Goal: Task Accomplishment & Management: Manage account settings

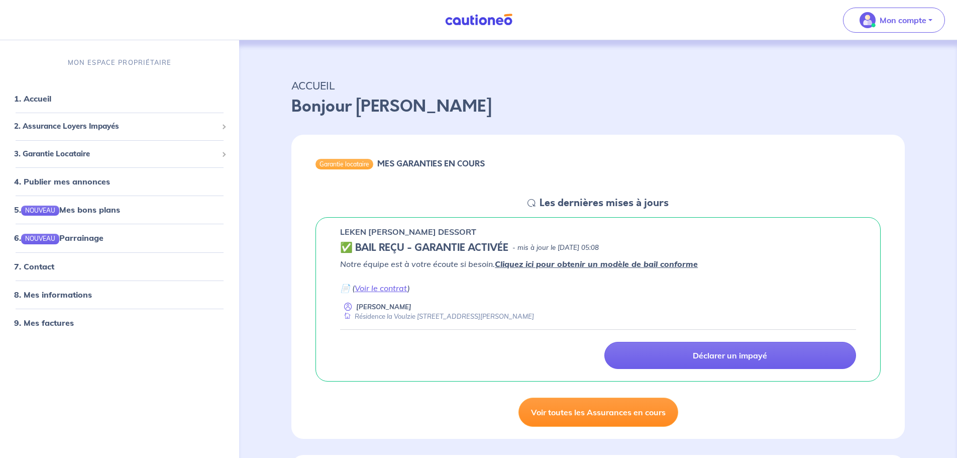
click at [618, 410] on link "Voir toutes les Assurances en cours" at bounding box center [599, 411] width 160 height 29
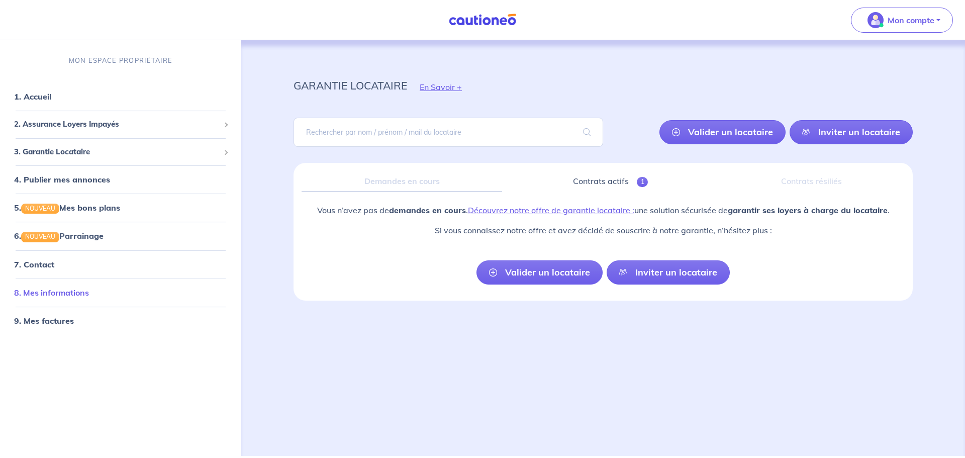
click at [49, 290] on link "8. Mes informations" at bounding box center [51, 292] width 75 height 10
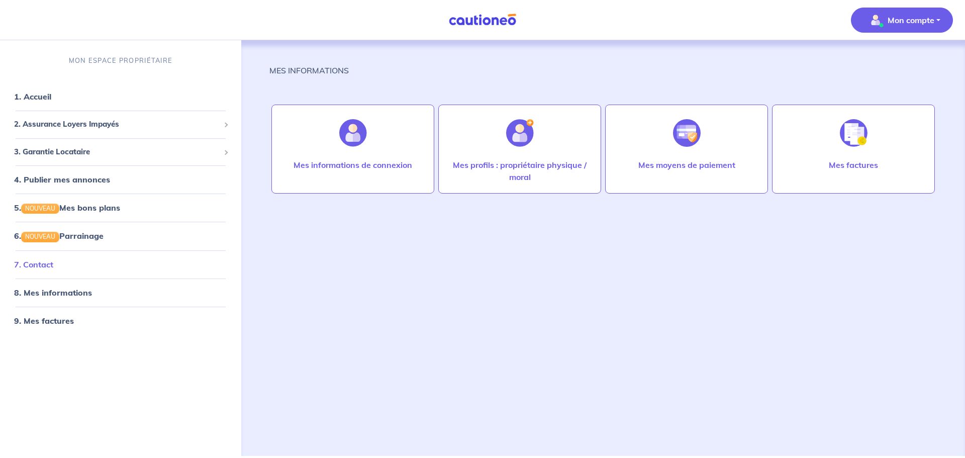
click at [42, 264] on link "7. Contact" at bounding box center [33, 264] width 39 height 10
click at [54, 288] on link "8. Mes informations" at bounding box center [51, 292] width 75 height 10
click at [52, 322] on link "9. Mes factures" at bounding box center [43, 321] width 58 height 10
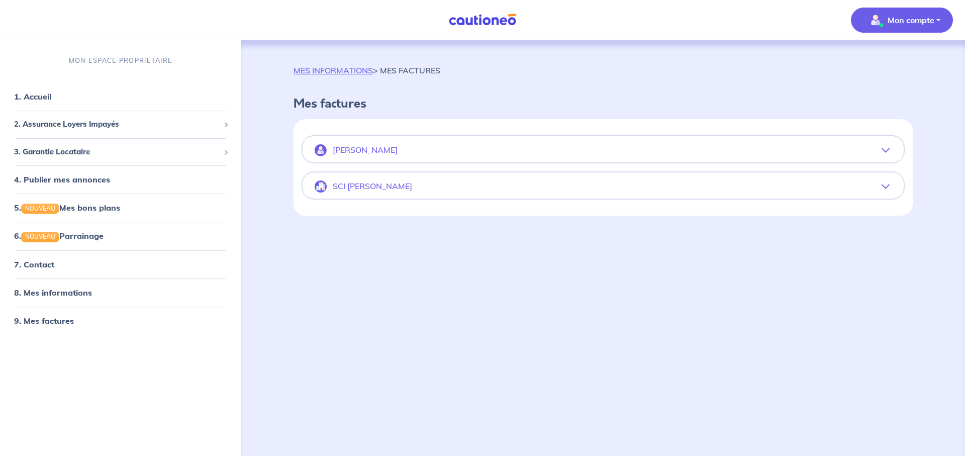
click at [351, 185] on p "SCI [PERSON_NAME]" at bounding box center [372, 186] width 79 height 10
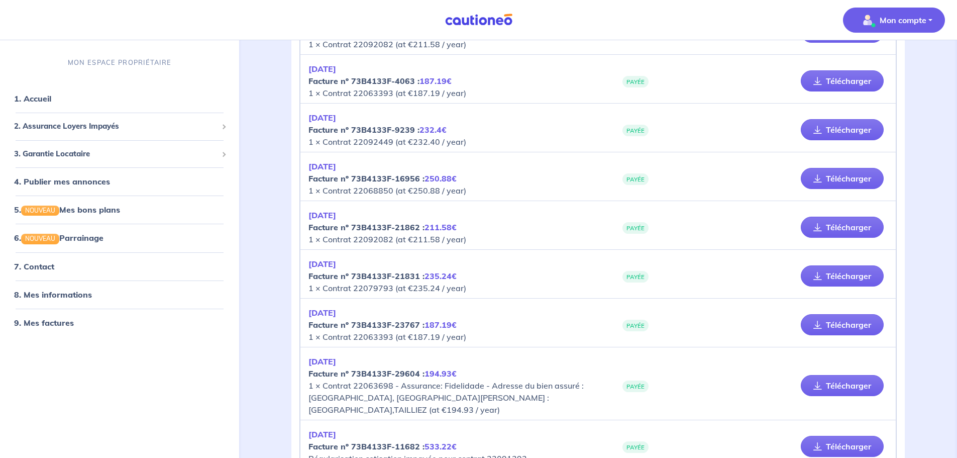
scroll to position [201, 0]
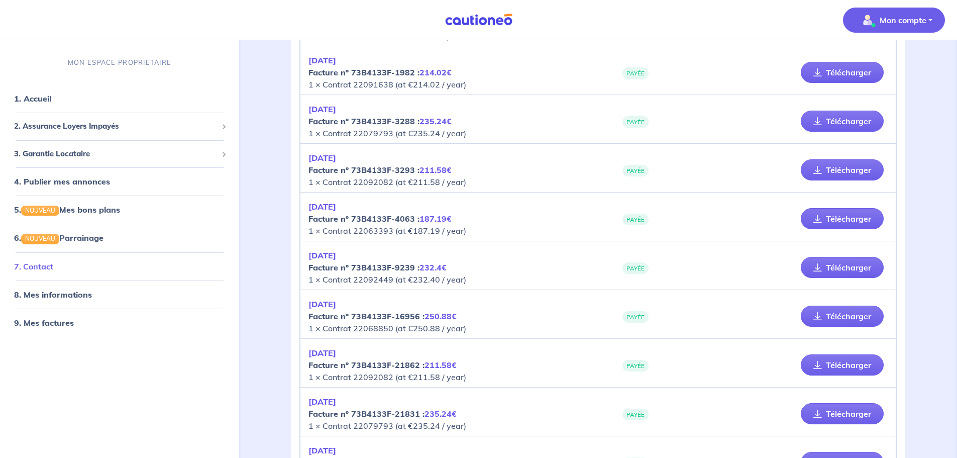
click at [35, 265] on link "7. Contact" at bounding box center [33, 266] width 39 height 10
click at [56, 123] on span "2. Assurance Loyers Impayés" at bounding box center [116, 127] width 204 height 12
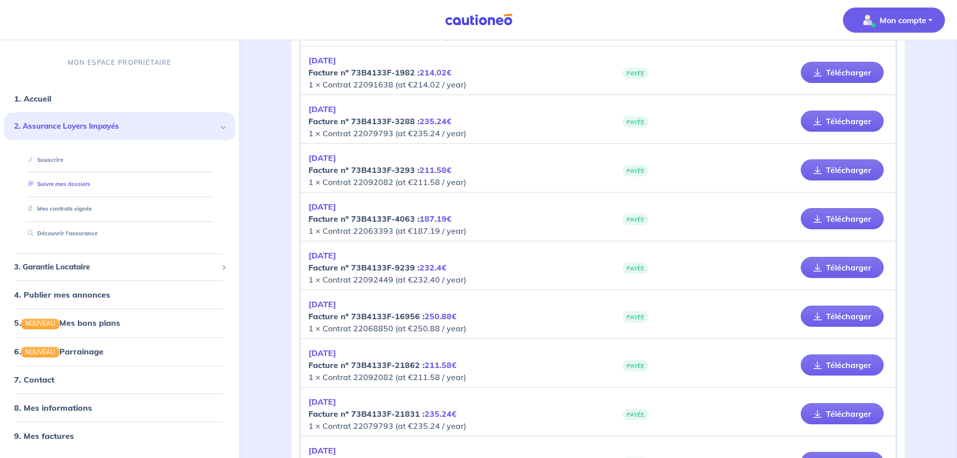
click at [67, 183] on link "Suivre mes dossiers" at bounding box center [57, 184] width 67 height 7
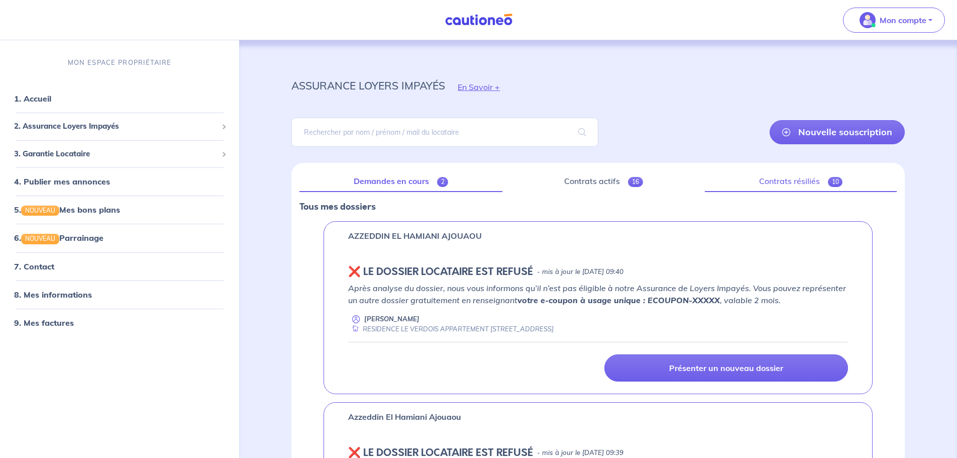
click at [831, 181] on span "10" at bounding box center [835, 182] width 15 height 10
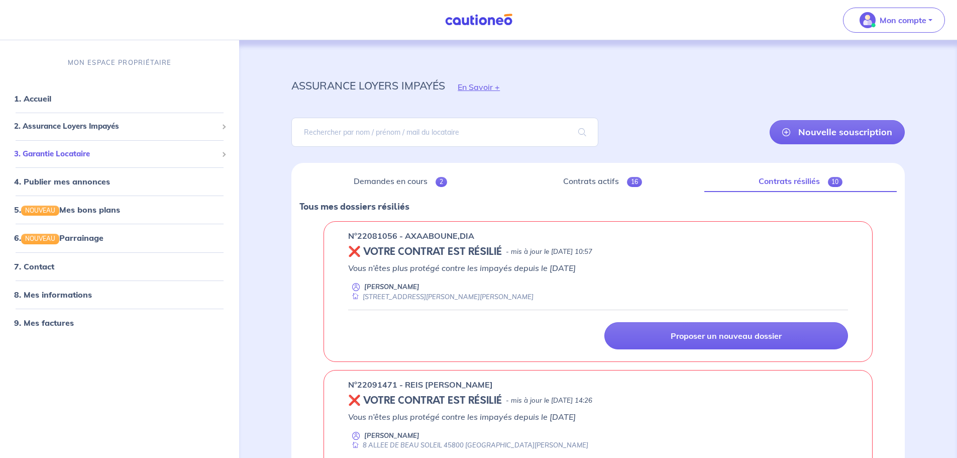
click at [70, 151] on span "3. Garantie Locataire" at bounding box center [116, 154] width 204 height 12
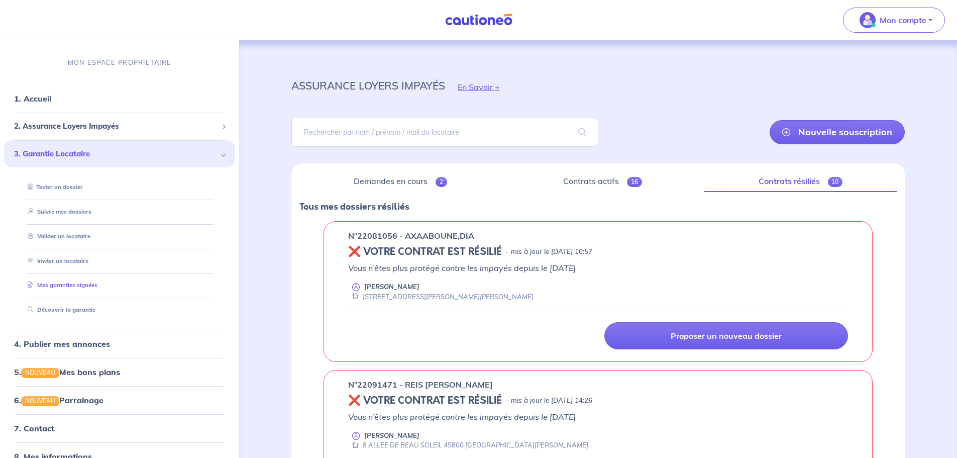
click at [70, 284] on link "Mes garanties signées" at bounding box center [61, 284] width 74 height 7
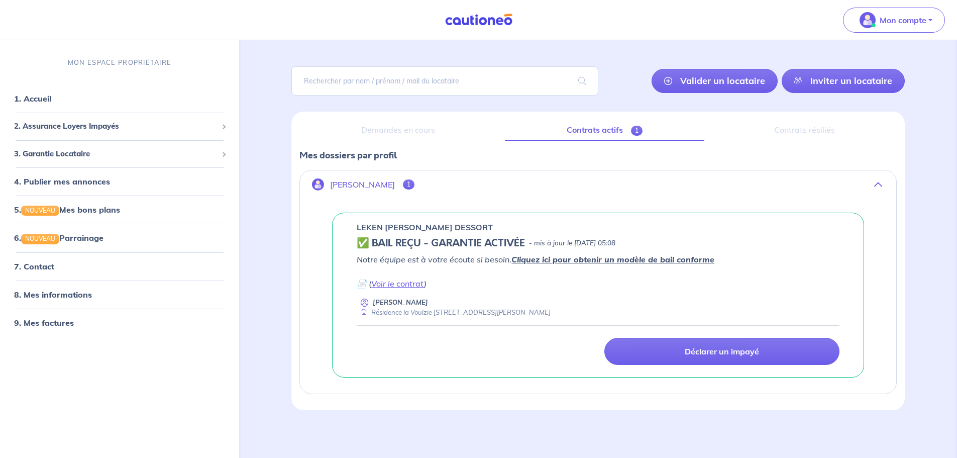
scroll to position [52, 0]
click at [53, 155] on span "3. Garantie Locataire" at bounding box center [116, 154] width 204 height 12
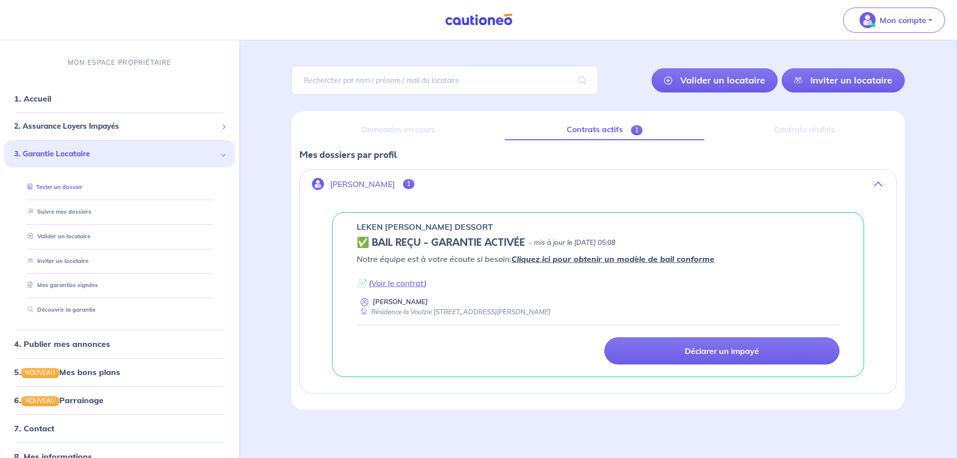
click at [69, 184] on link "Tester un dossier" at bounding box center [53, 186] width 58 height 7
click at [68, 213] on link "Suivre mes dossiers" at bounding box center [57, 211] width 67 height 7
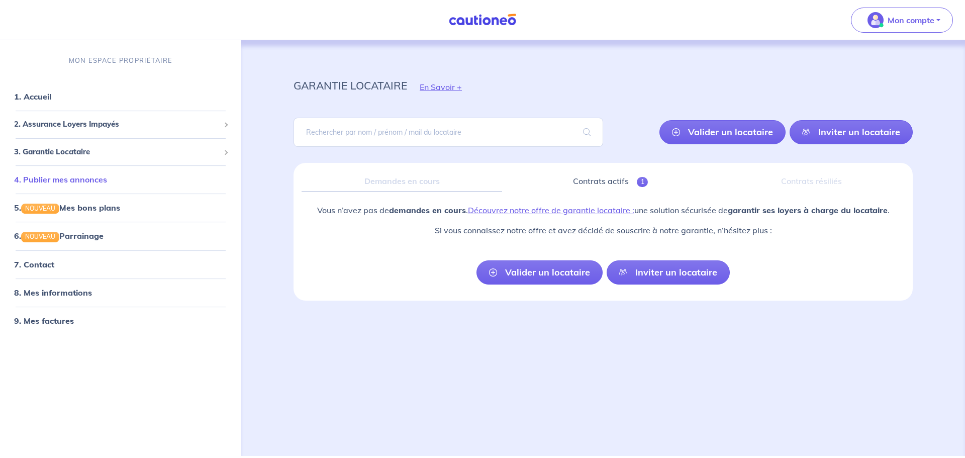
click at [64, 175] on link "4. Publier mes annonces" at bounding box center [60, 179] width 93 height 10
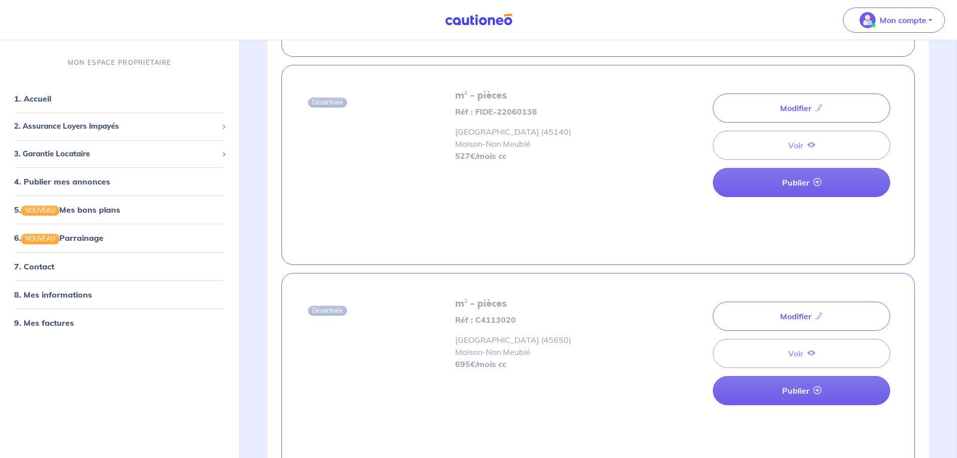
scroll to position [653, 0]
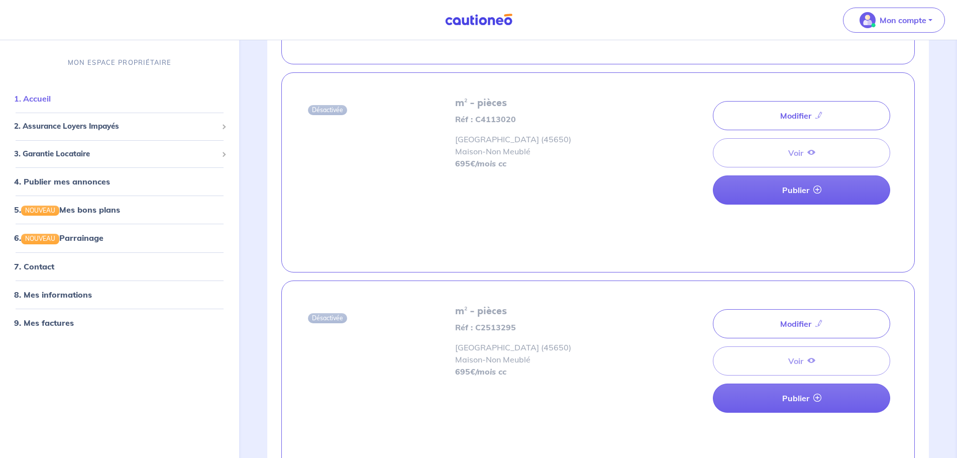
click at [32, 101] on link "1. Accueil" at bounding box center [32, 98] width 37 height 10
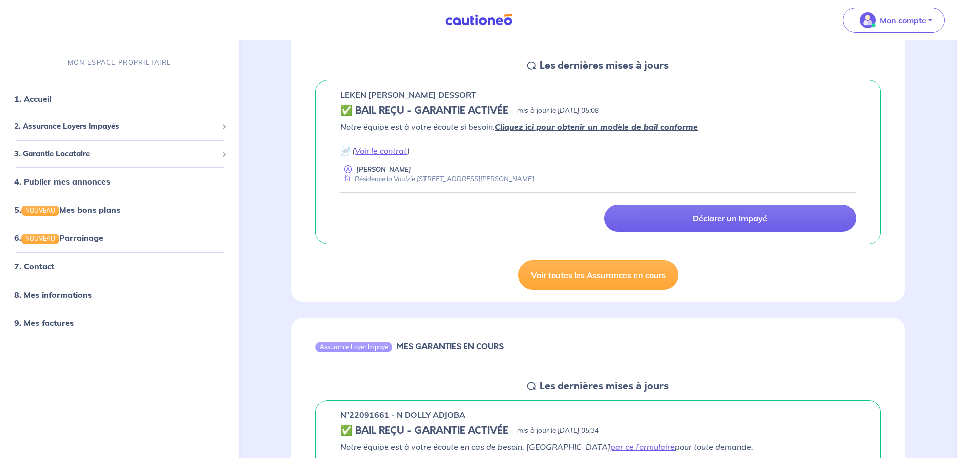
scroll to position [151, 0]
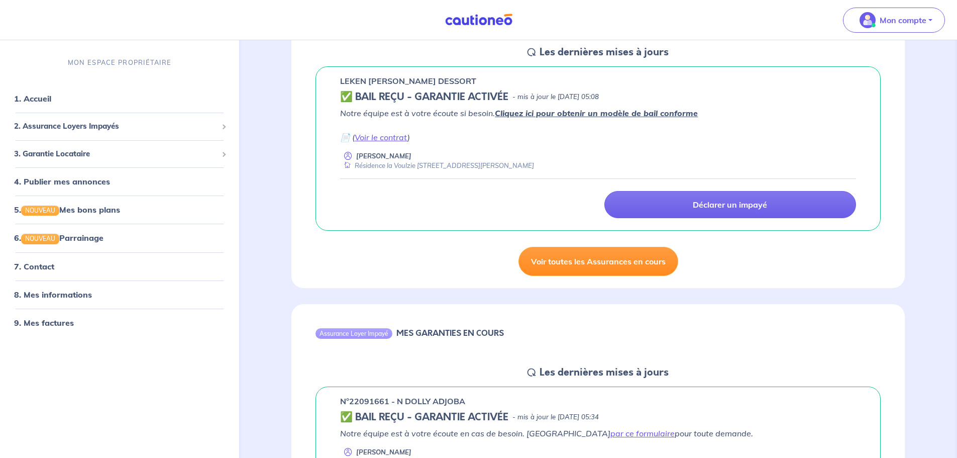
click at [621, 262] on link "Voir toutes les Assurances en cours" at bounding box center [599, 261] width 160 height 29
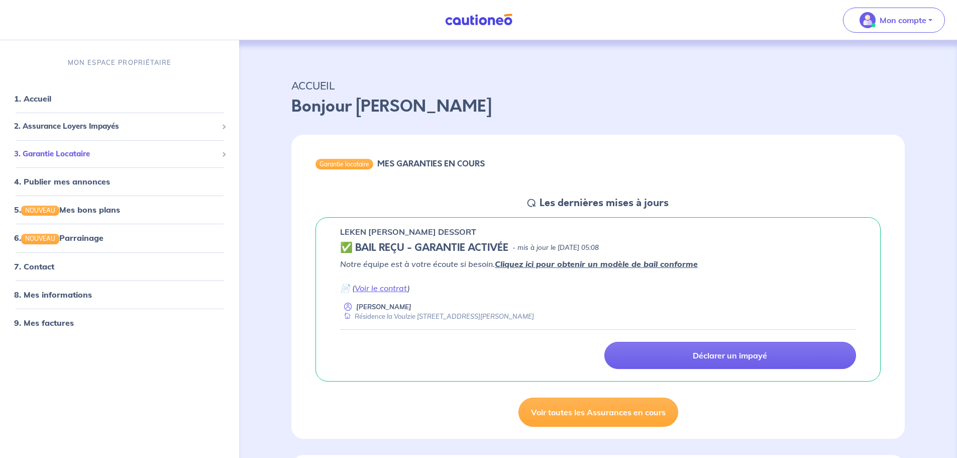
click at [60, 155] on span "3. Garantie Locataire" at bounding box center [116, 154] width 204 height 12
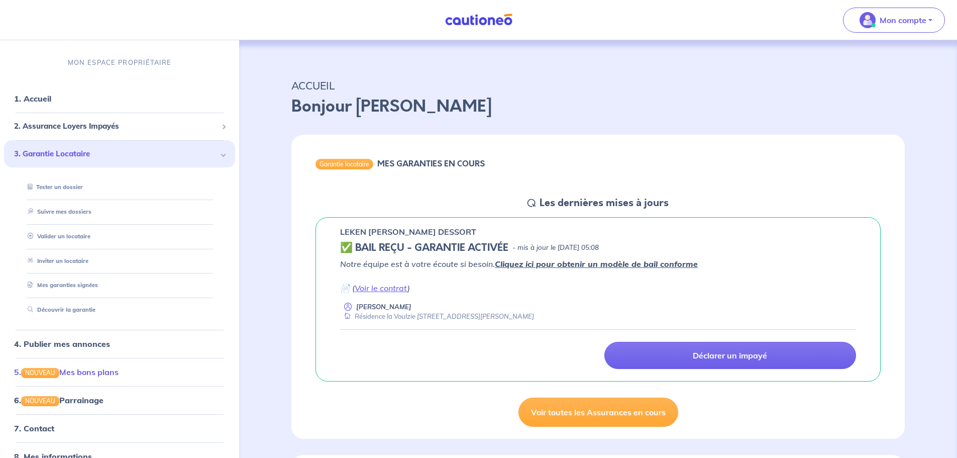
click at [79, 370] on link "5. NOUVEAU Mes bons plans" at bounding box center [66, 372] width 105 height 10
click at [75, 398] on link "6. NOUVEAU Parrainage" at bounding box center [58, 400] width 88 height 10
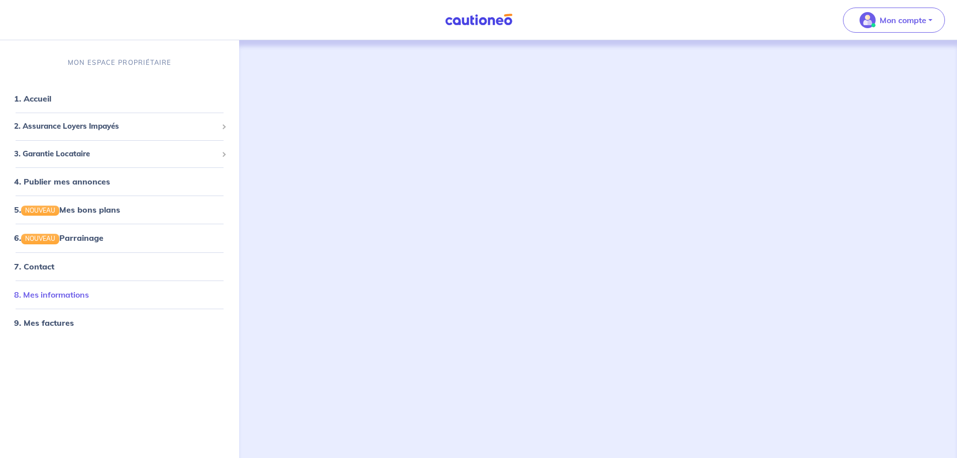
click at [45, 289] on link "8. Mes informations" at bounding box center [51, 294] width 75 height 10
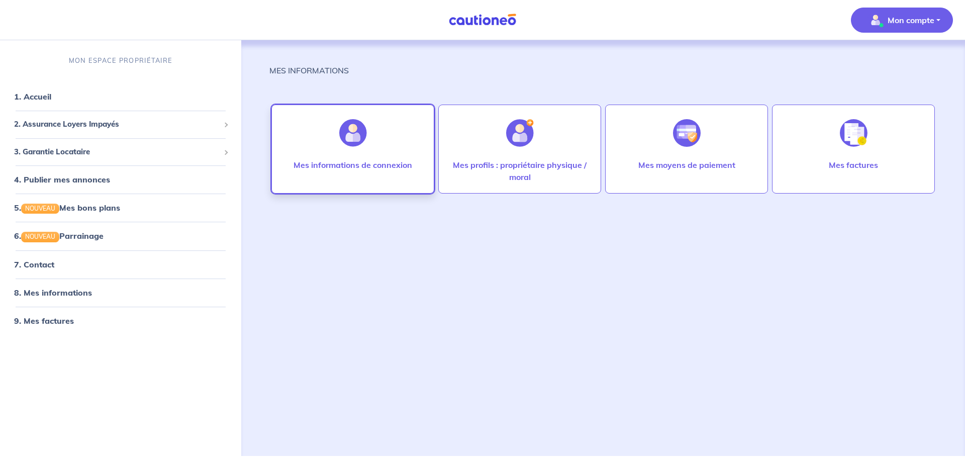
click at [355, 155] on div at bounding box center [353, 133] width 44 height 52
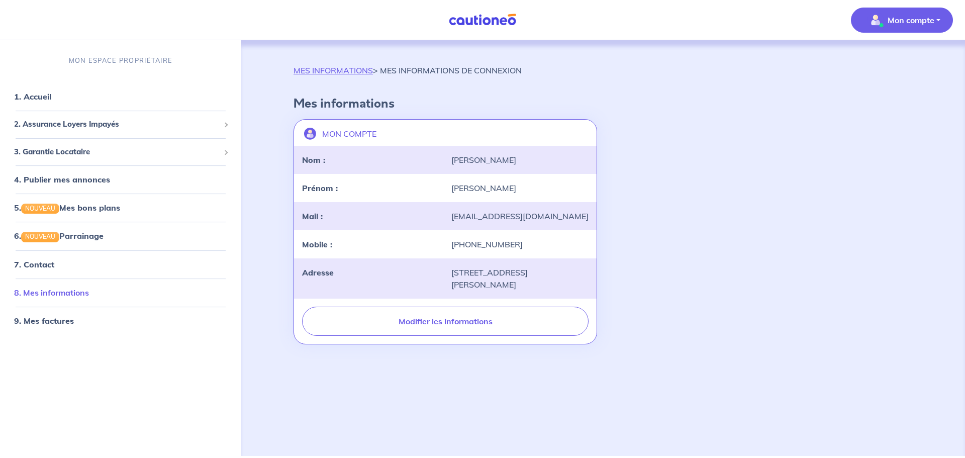
click at [31, 292] on link "8. Mes informations" at bounding box center [51, 292] width 75 height 10
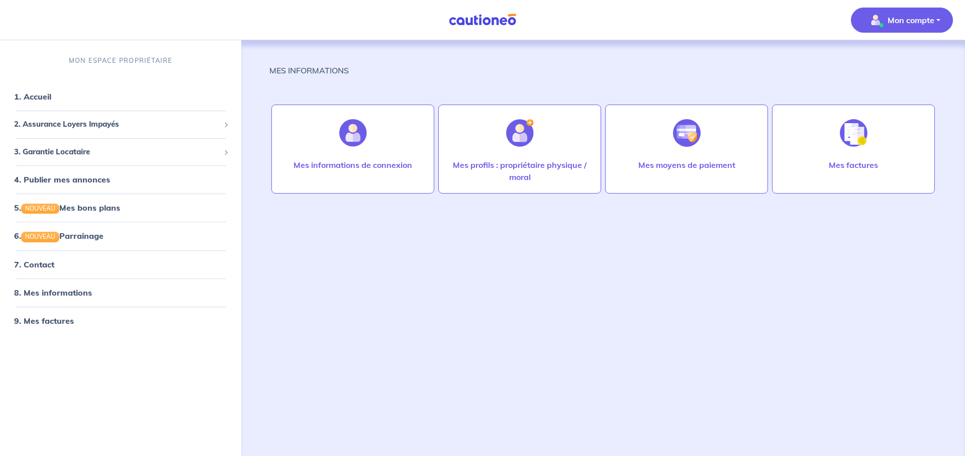
click at [905, 21] on p "Mon compte" at bounding box center [910, 20] width 47 height 12
click at [39, 324] on link "9. Mes factures" at bounding box center [43, 321] width 58 height 10
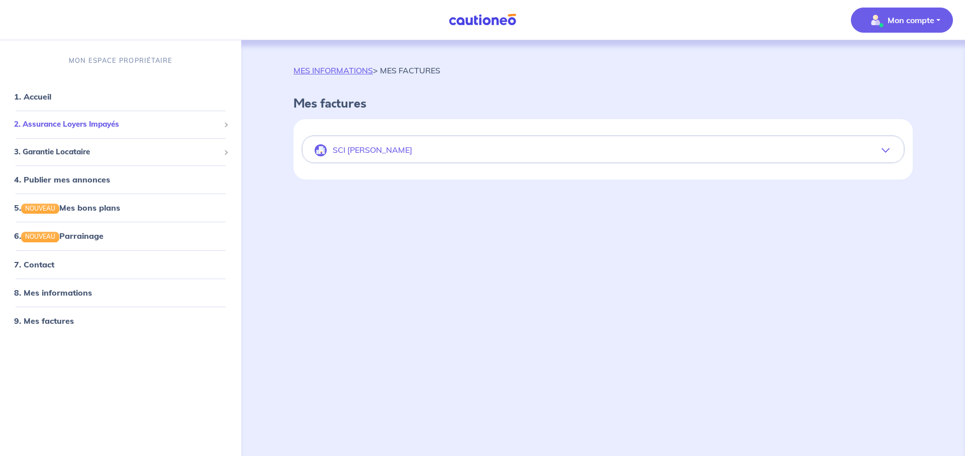
click at [60, 120] on span "2. Assurance Loyers Impayés" at bounding box center [117, 125] width 206 height 12
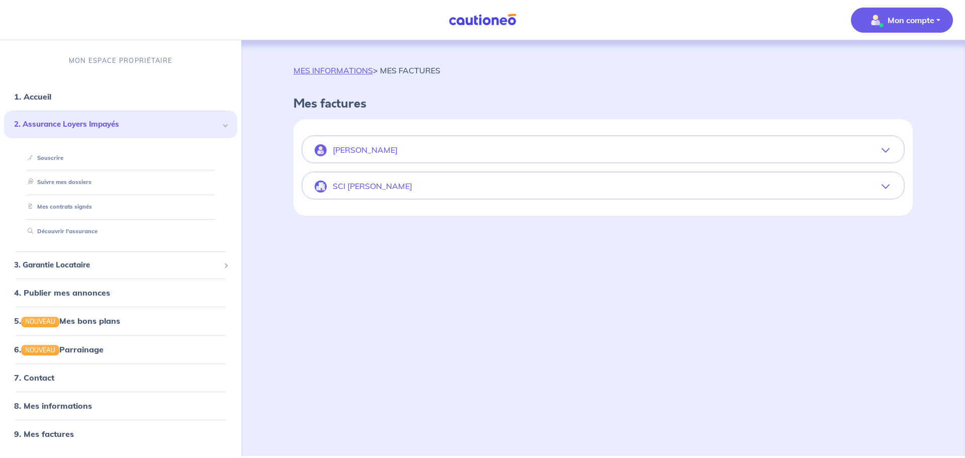
click at [341, 189] on p "SCI [PERSON_NAME]" at bounding box center [372, 186] width 79 height 10
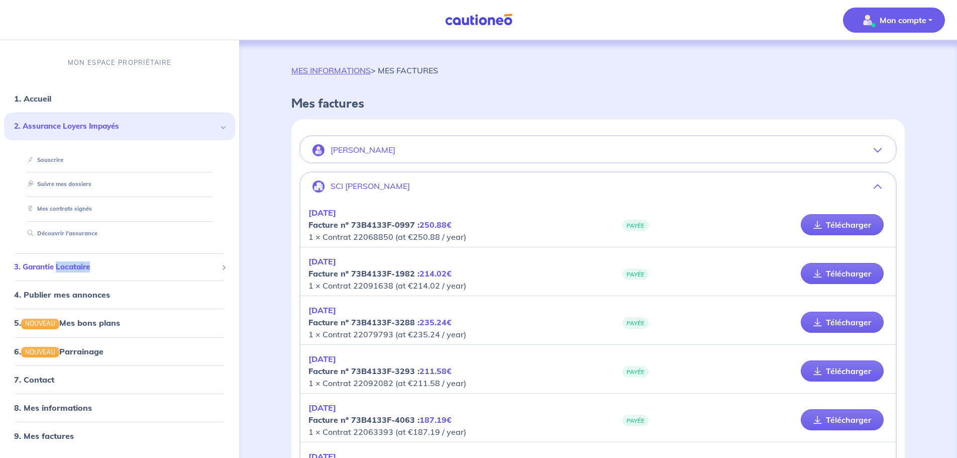
click at [74, 265] on span "3. Garantie Locataire" at bounding box center [116, 267] width 204 height 12
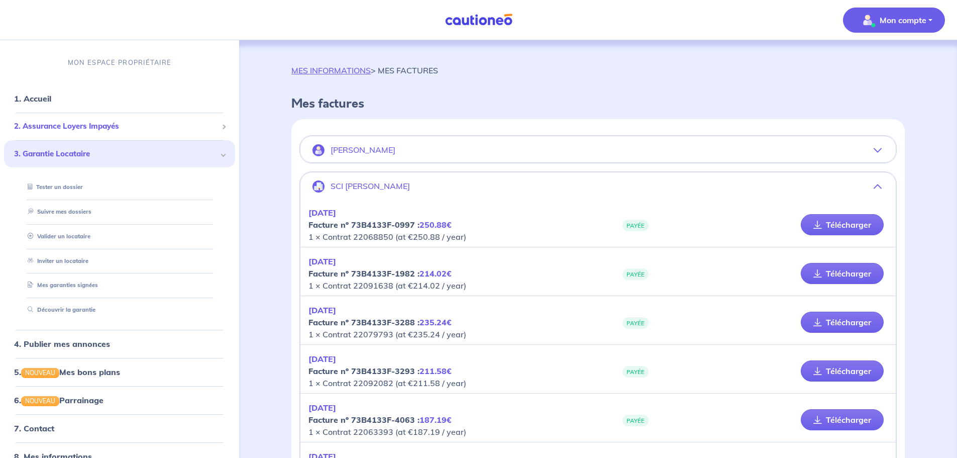
click at [60, 123] on span "2. Assurance Loyers Impayés" at bounding box center [116, 127] width 204 height 12
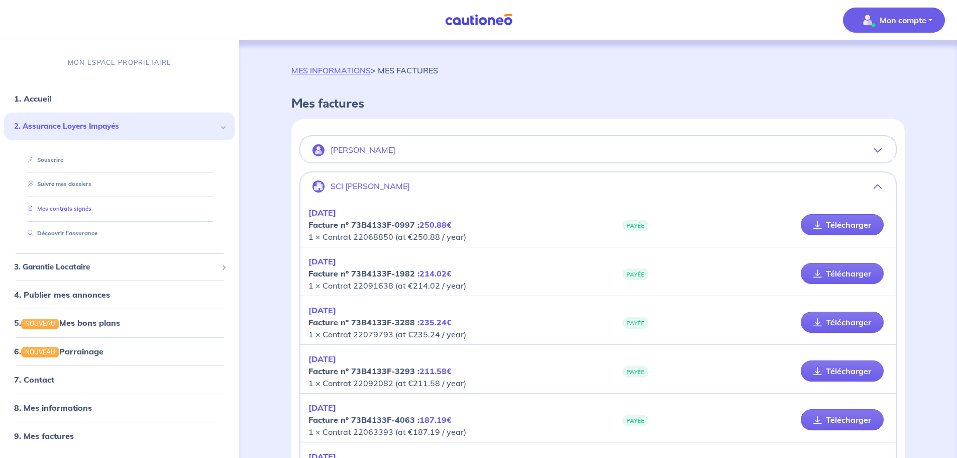
click at [67, 206] on link "Mes contrats signés" at bounding box center [58, 208] width 68 height 7
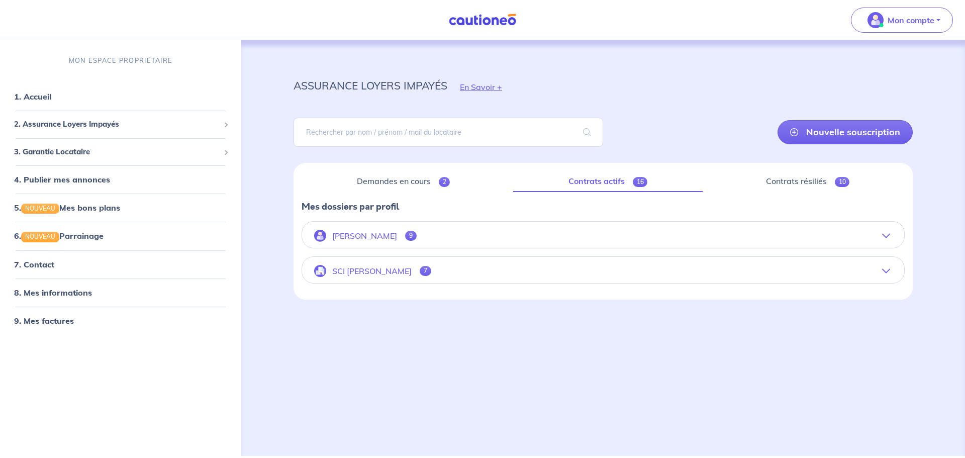
click at [321, 271] on img "button" at bounding box center [320, 271] width 12 height 12
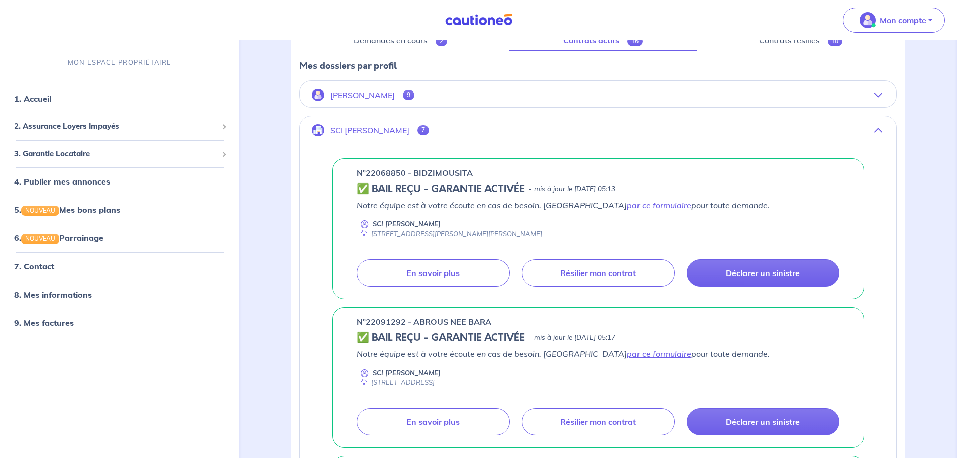
scroll to position [151, 0]
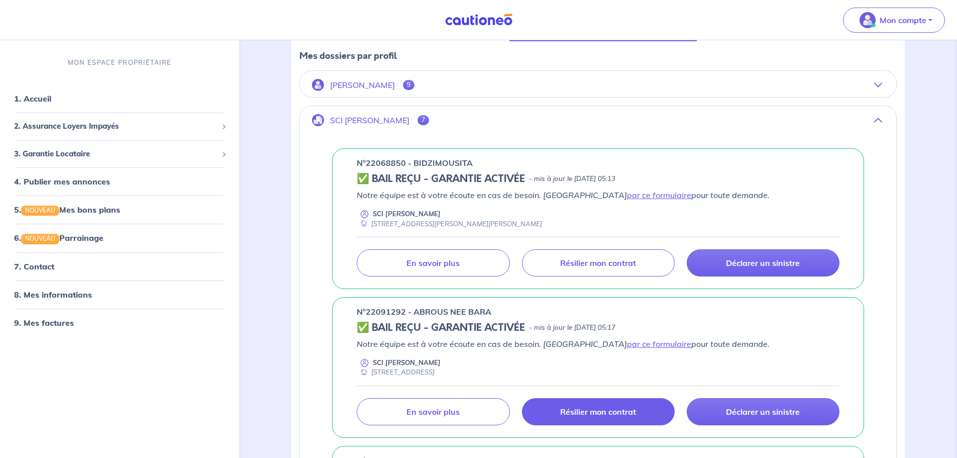
click at [606, 411] on p "Résilier mon contrat" at bounding box center [598, 412] width 76 height 10
drag, startPoint x: 964, startPoint y: 3, endPoint x: 152, endPoint y: 18, distance: 812.1
click at [152, 18] on nav "Mon compte MON ESPACE PROPRIÉTAIRE 1. Accueil 2. Assurance Loyers Impayés Sousc…" at bounding box center [478, 20] width 957 height 40
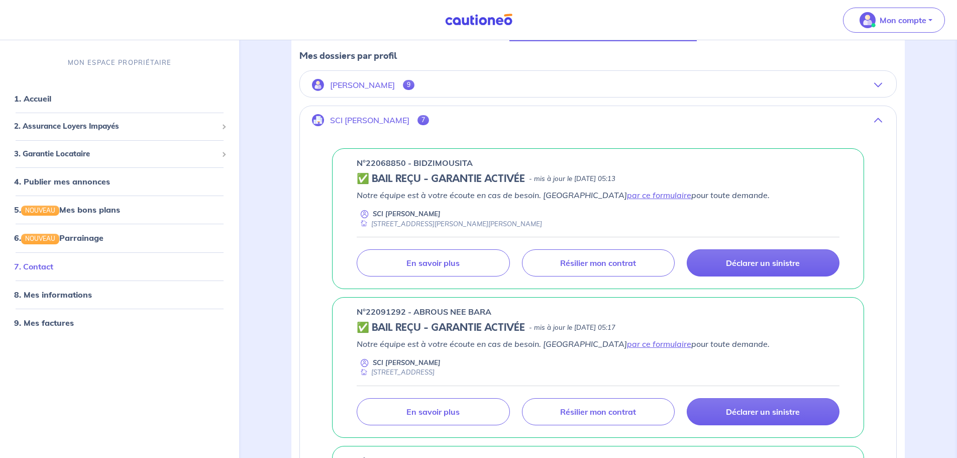
click at [47, 266] on link "7. Contact" at bounding box center [33, 266] width 39 height 10
